Goal: Task Accomplishment & Management: Use online tool/utility

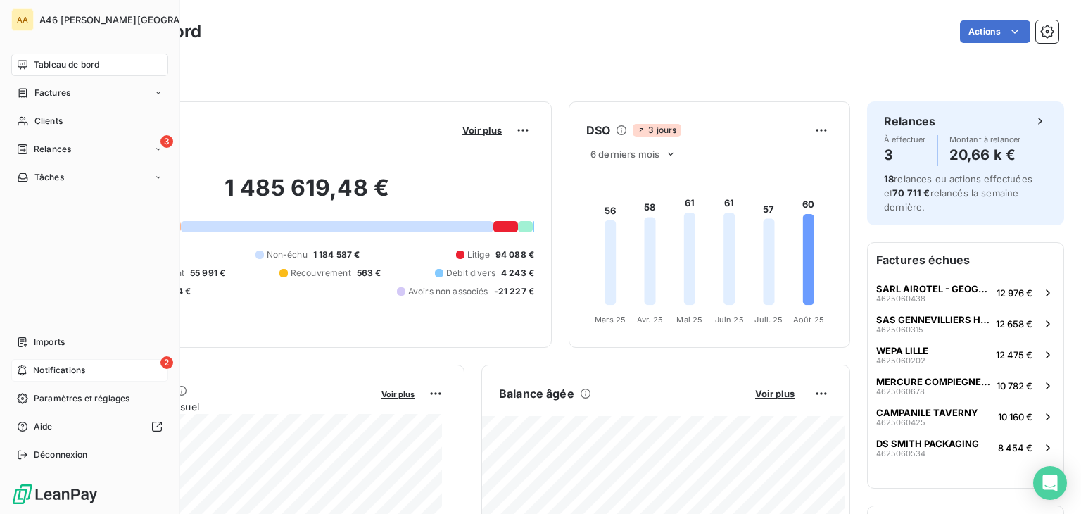
click at [41, 368] on span "Notifications" at bounding box center [59, 370] width 52 height 13
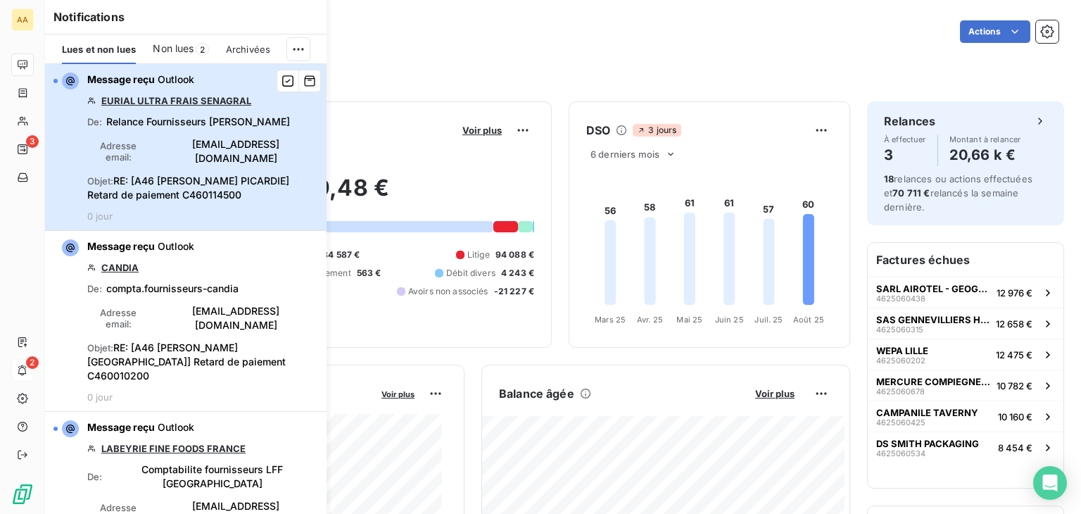
click at [268, 120] on div "Message reçu Outlook EURIAL ULTRA FRAIS SENAGRAL De : Relance Fournisseurs Jouy…" at bounding box center [202, 147] width 231 height 149
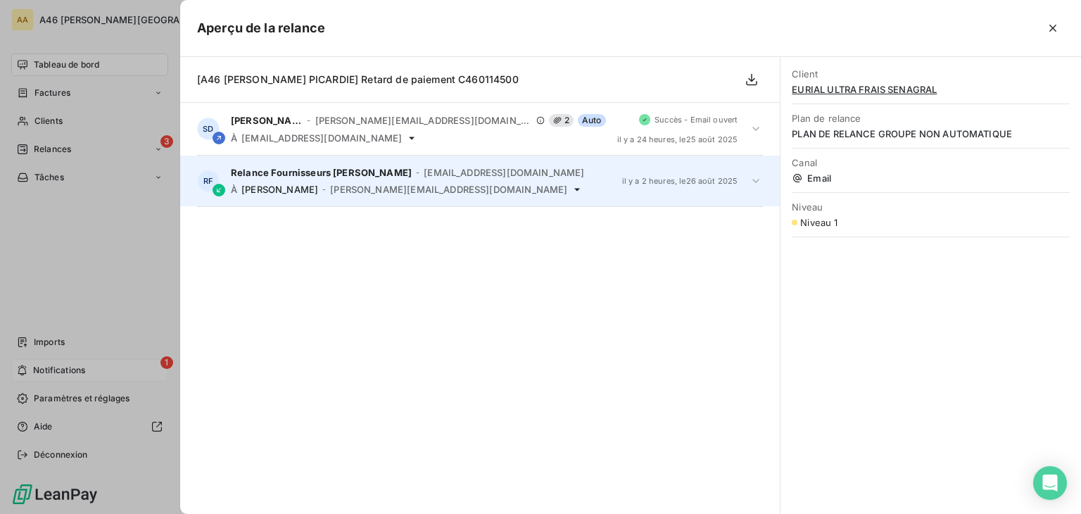
click at [282, 184] on span "[PERSON_NAME]" at bounding box center [279, 189] width 77 height 11
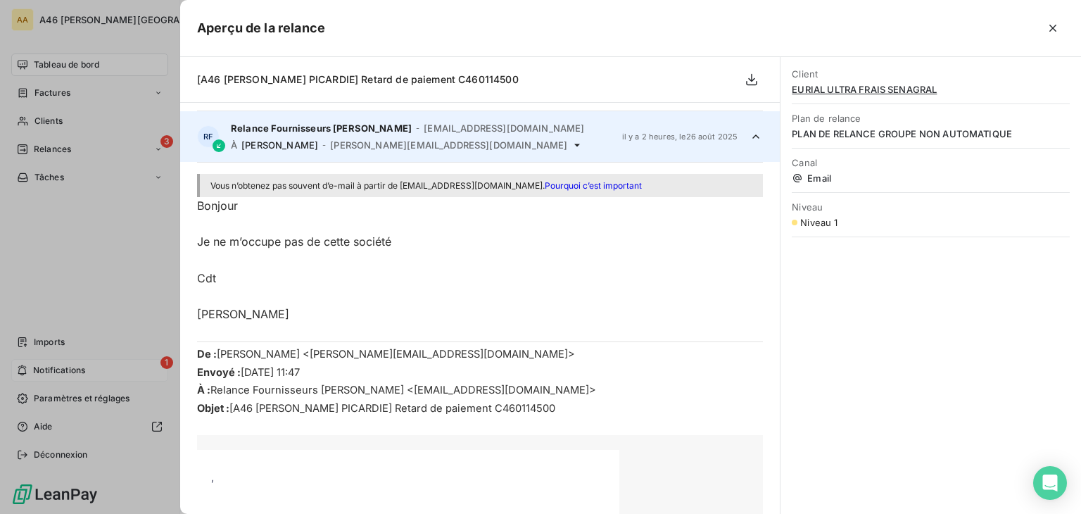
scroll to position [53, 0]
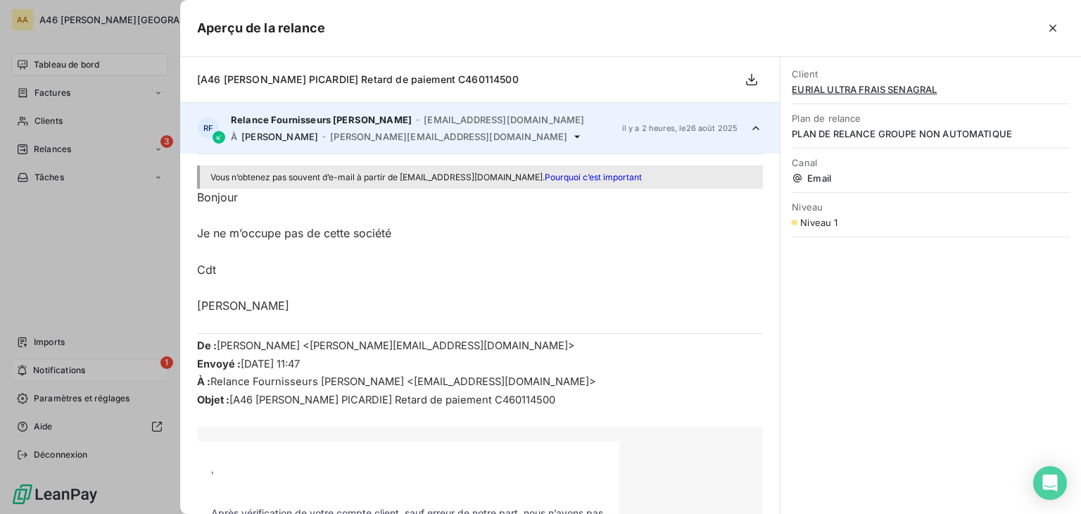
click at [971, 296] on div "Client EURIAL ULTRA FRAIS SENAGRAL Plan de relance PLAN DE RELANCE GROUPE NON A…" at bounding box center [931, 285] width 301 height 457
click at [48, 367] on div at bounding box center [540, 257] width 1081 height 514
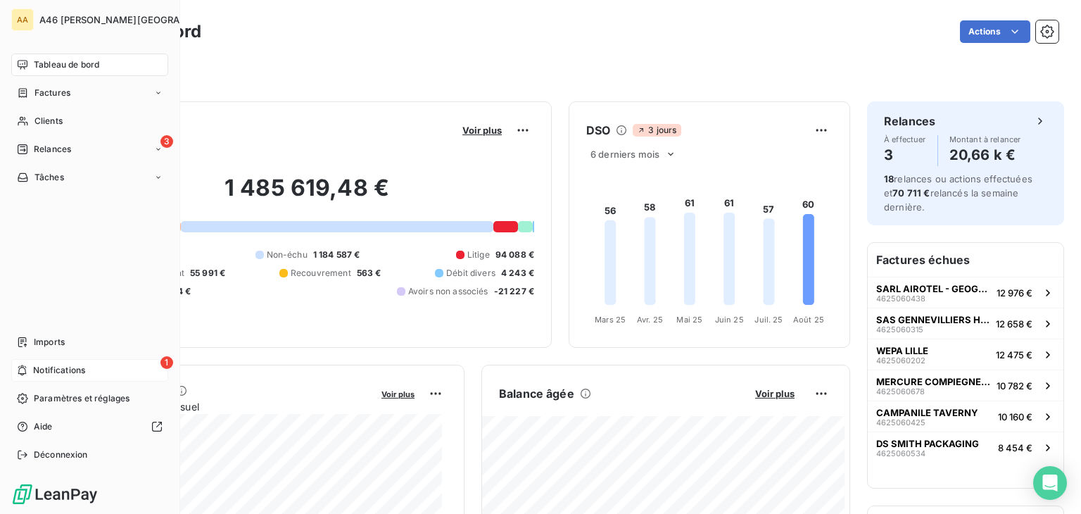
click at [46, 367] on span "Notifications" at bounding box center [59, 370] width 52 height 13
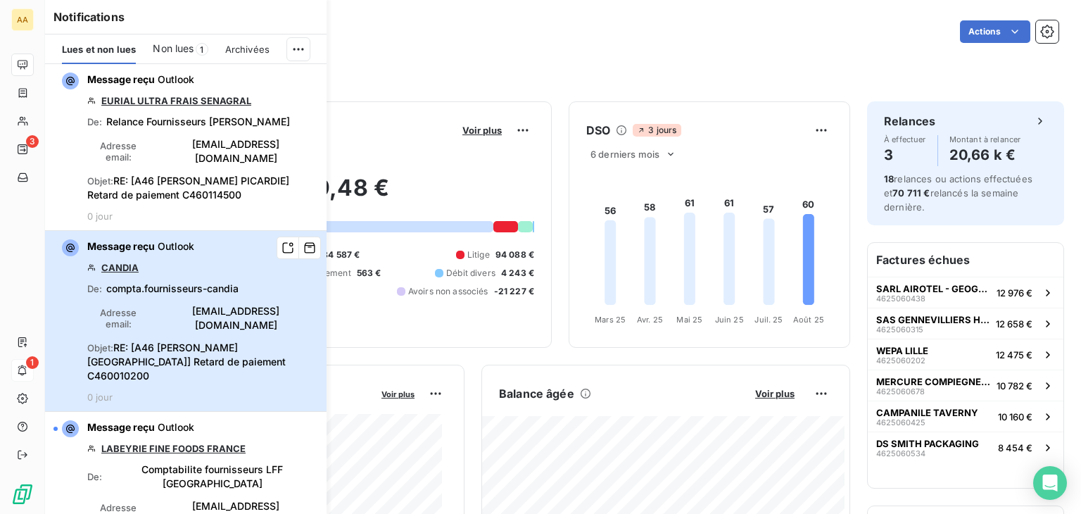
click at [231, 246] on div "Message reçu Outlook CANDIA De : compta.fournisseurs-candia Adresse email : [EM…" at bounding box center [202, 320] width 231 height 163
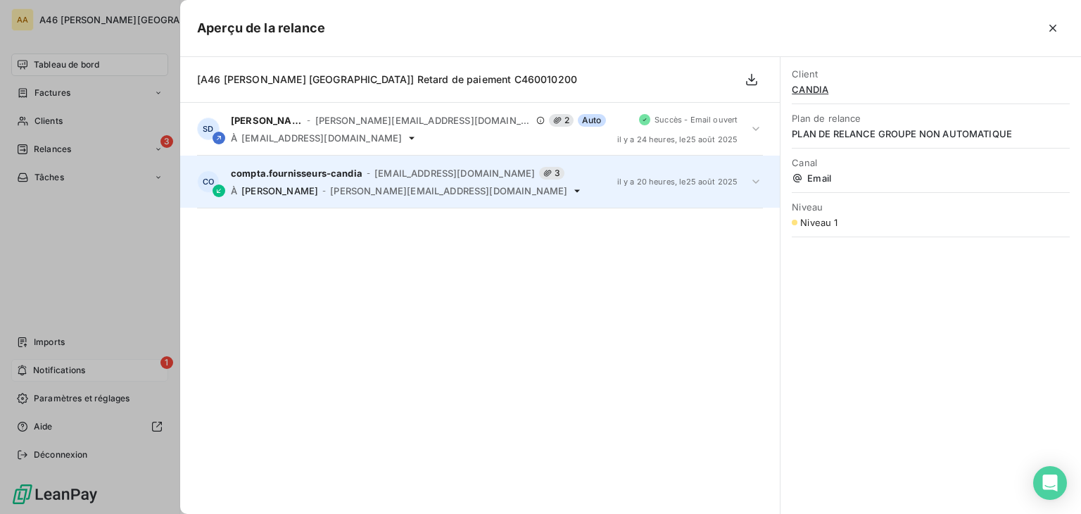
click at [341, 185] on span "[PERSON_NAME][EMAIL_ADDRESS][DOMAIN_NAME]" at bounding box center [448, 190] width 237 height 11
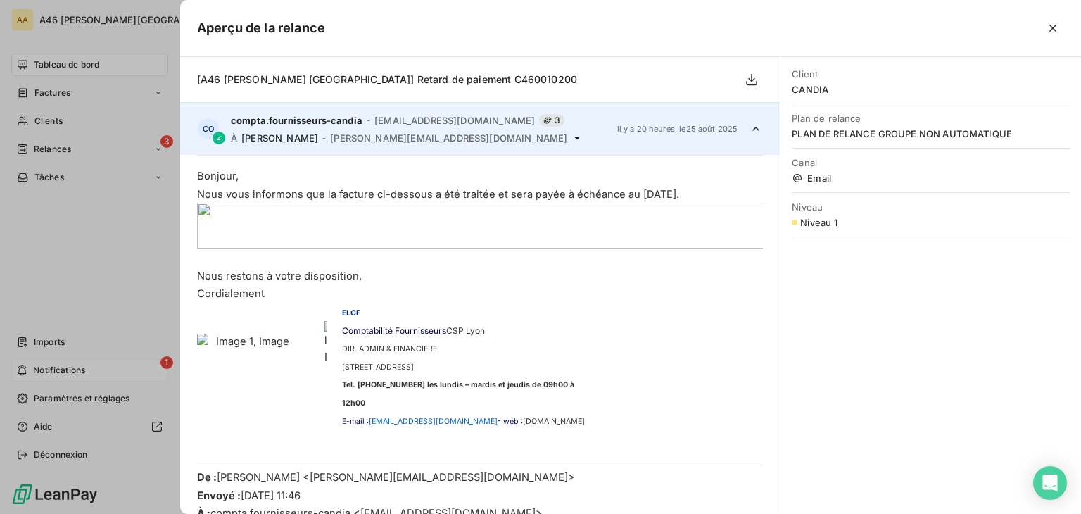
drag, startPoint x: 336, startPoint y: 115, endPoint x: 340, endPoint y: 140, distance: 25.6
click at [336, 115] on span "compta.fournisseurs-candia" at bounding box center [297, 120] width 132 height 11
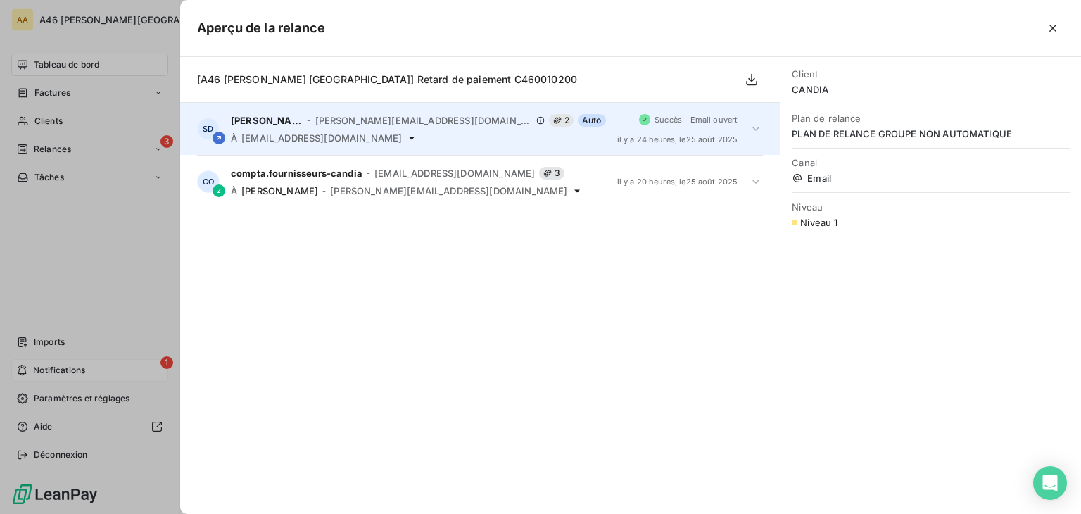
scroll to position [0, 0]
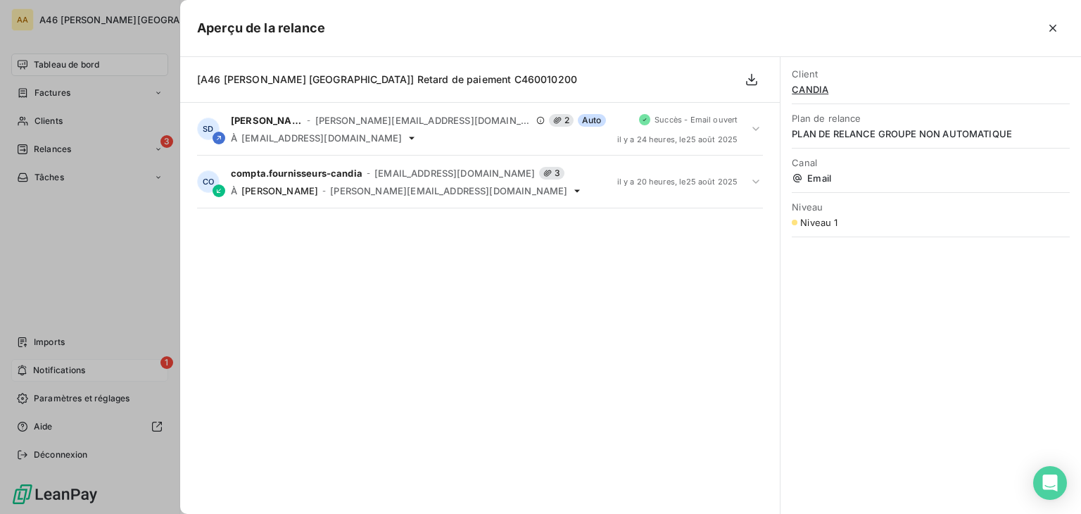
click at [295, 299] on div "[A46 [PERSON_NAME] PICARDIE] Retard de paiement C460010200 SD [PERSON_NAME] - […" at bounding box center [480, 285] width 600 height 457
click at [92, 216] on div at bounding box center [540, 257] width 1081 height 514
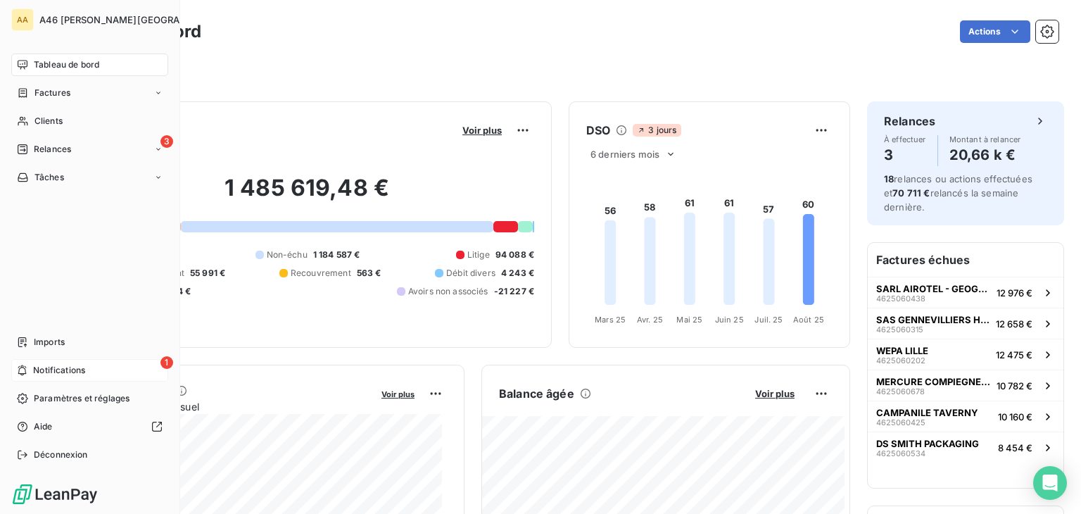
click at [82, 372] on span "Notifications" at bounding box center [59, 370] width 52 height 13
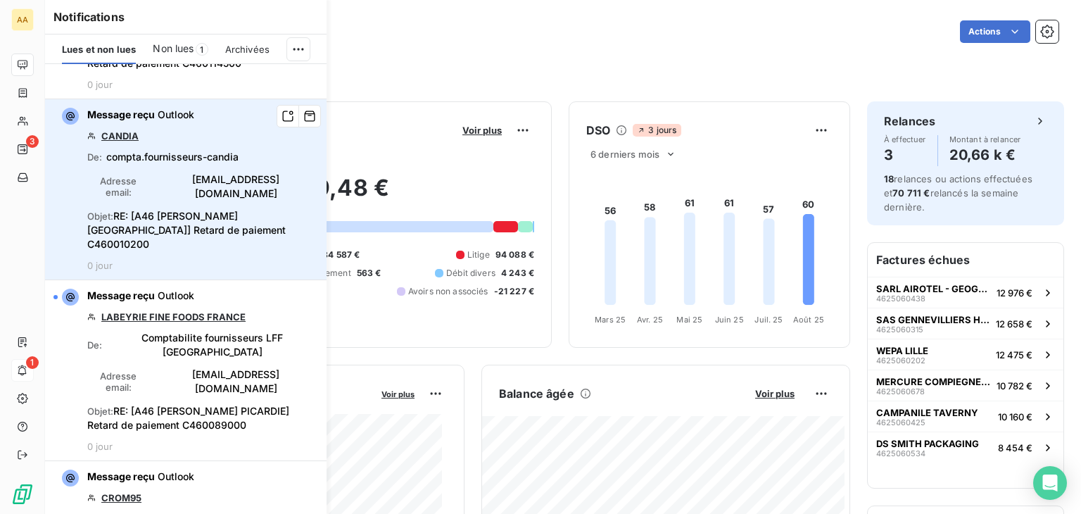
scroll to position [141, 0]
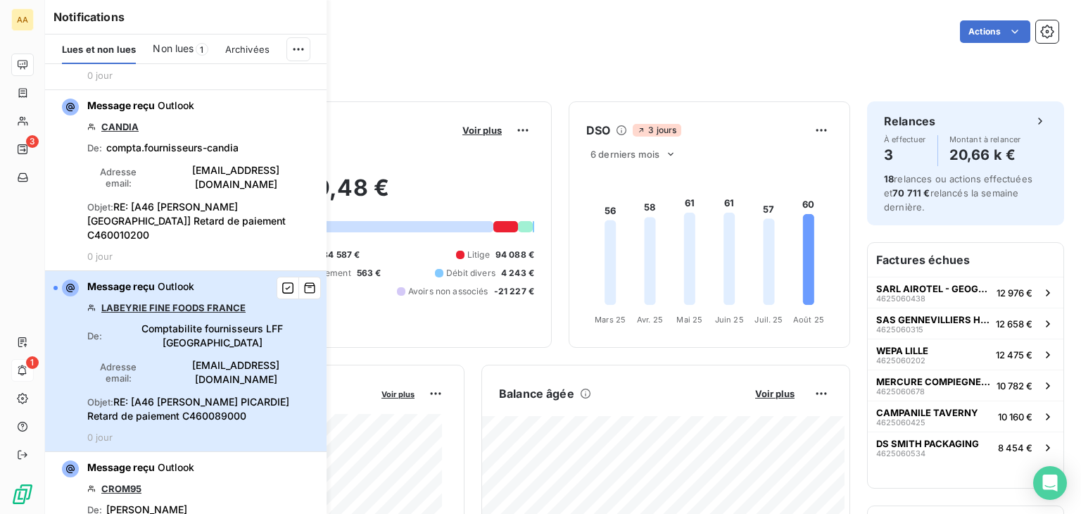
click at [169, 319] on div "Message reçu Outlook LABEYRIE FINE FOODS [GEOGRAPHIC_DATA] De : Comptabilite fo…" at bounding box center [202, 360] width 231 height 163
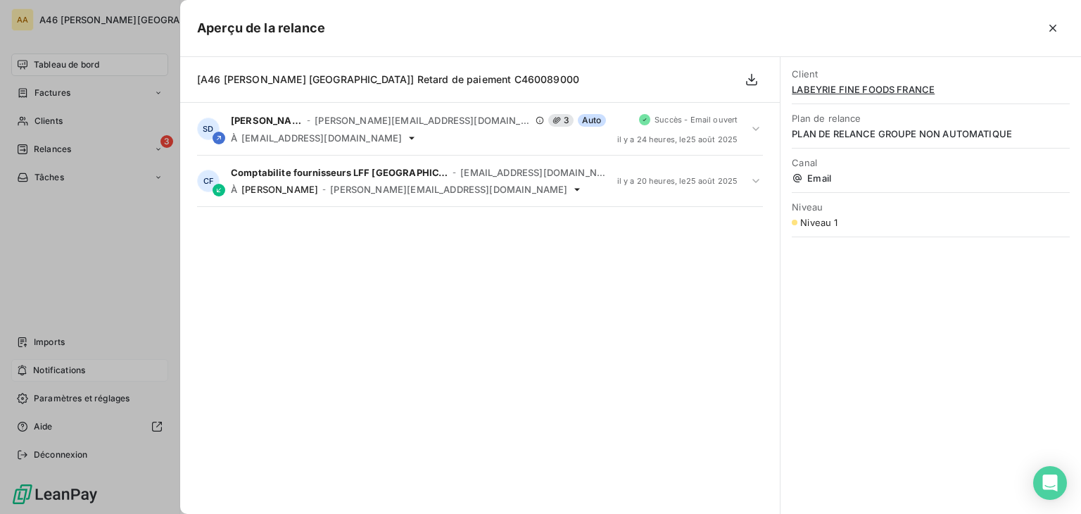
drag, startPoint x: 277, startPoint y: 305, endPoint x: 196, endPoint y: 315, distance: 81.6
click at [277, 306] on div "[A46 [PERSON_NAME] PICARDIE] Retard de paiement C460089000 SD [PERSON_NAME] - […" at bounding box center [480, 285] width 600 height 457
click at [140, 263] on div at bounding box center [540, 257] width 1081 height 514
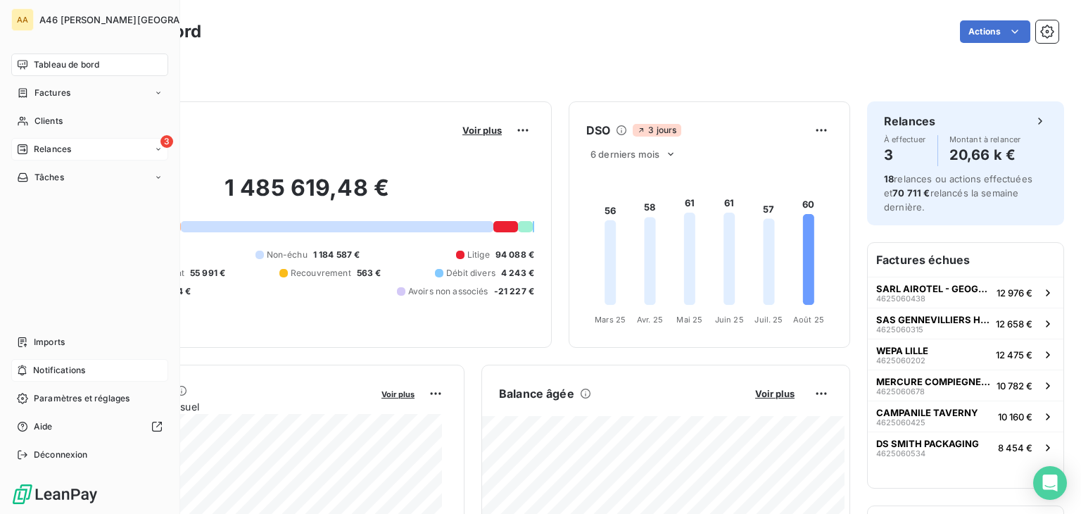
click at [66, 146] on span "Relances" at bounding box center [52, 149] width 37 height 13
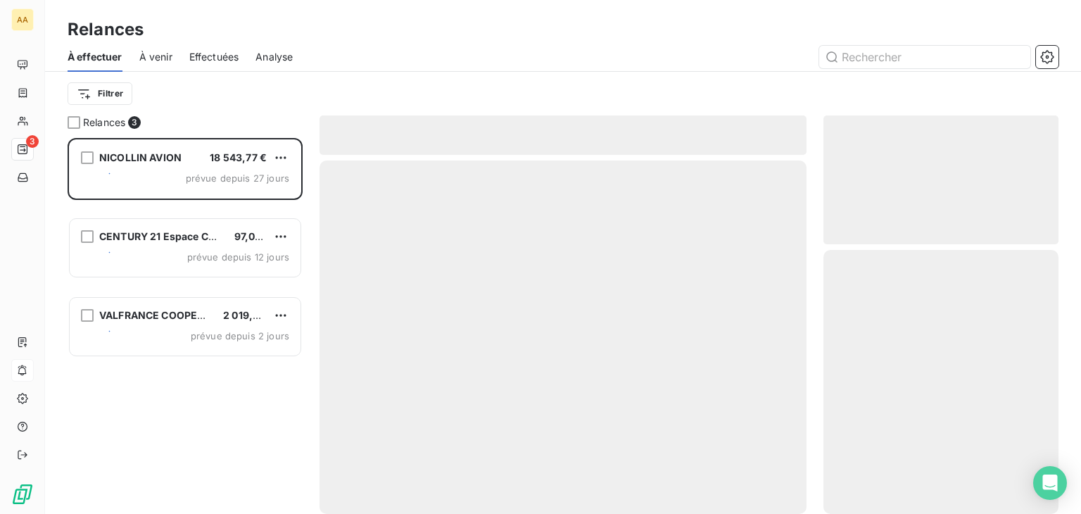
scroll to position [365, 224]
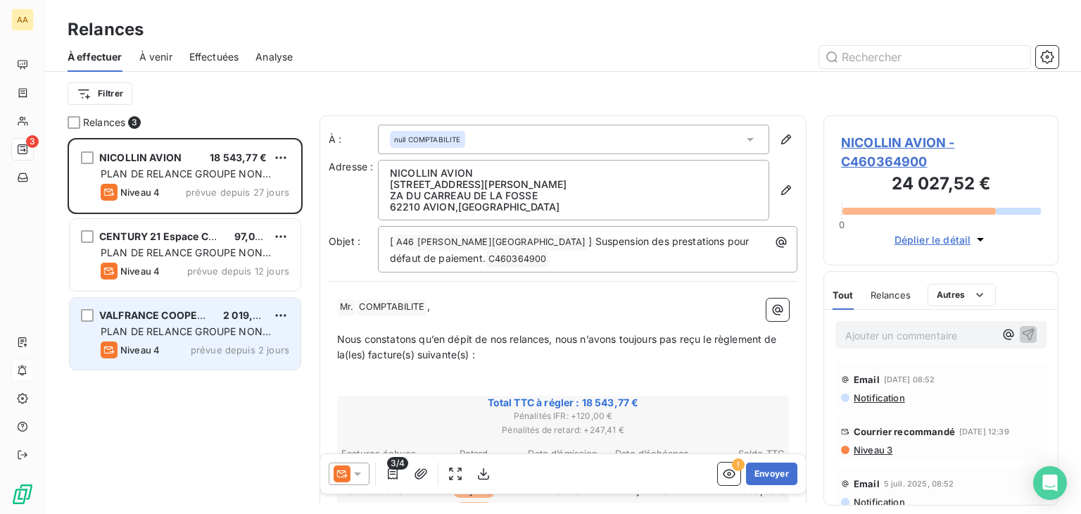
click at [189, 333] on span "PLAN DE RELANCE GROUPE NON AUTOMATIQUE" at bounding box center [186, 338] width 170 height 26
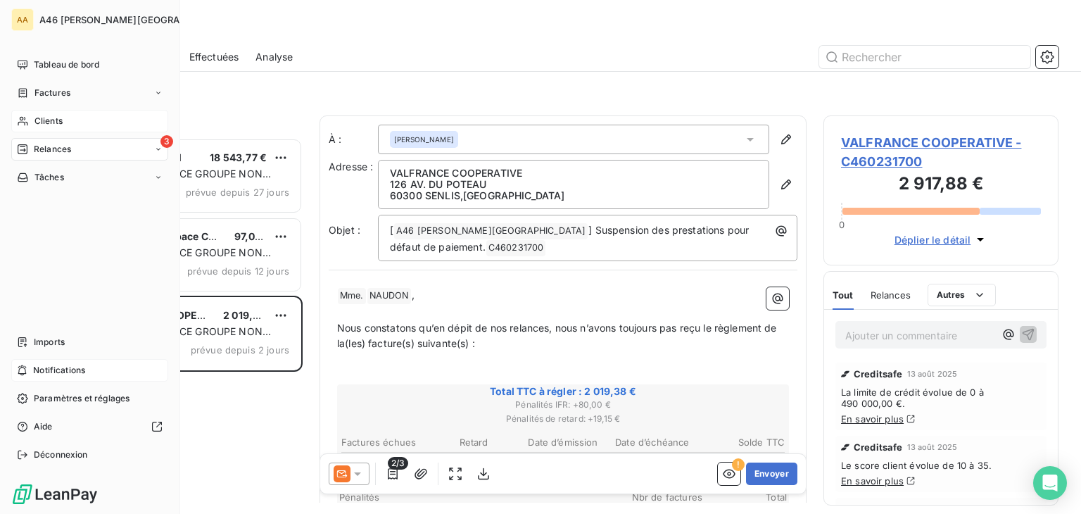
drag, startPoint x: 58, startPoint y: 67, endPoint x: 93, endPoint y: 122, distance: 64.8
click at [59, 66] on span "Tableau de bord" at bounding box center [66, 64] width 65 height 13
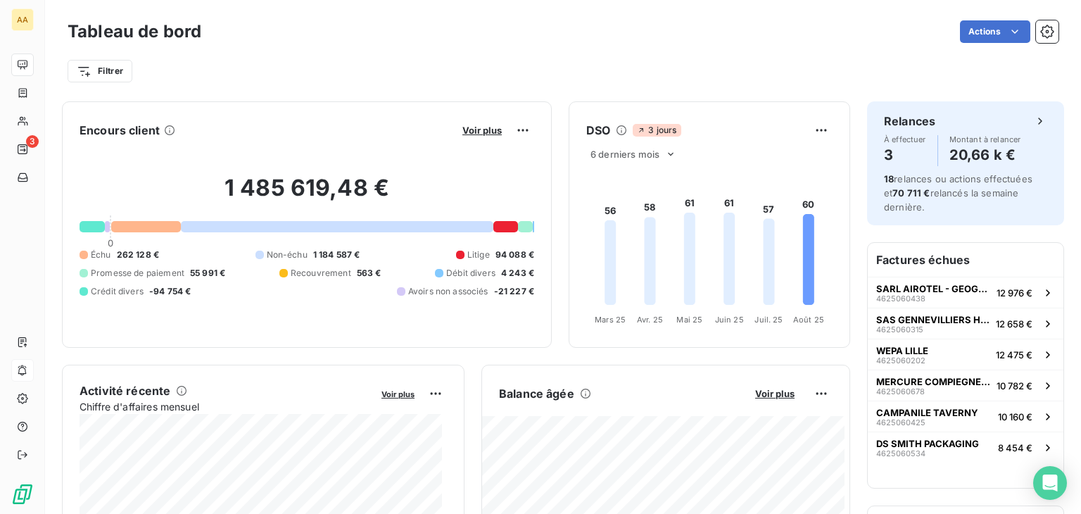
click at [349, 68] on div "Filtrer" at bounding box center [563, 71] width 991 height 27
